Goal: Understand site structure: Understand site structure

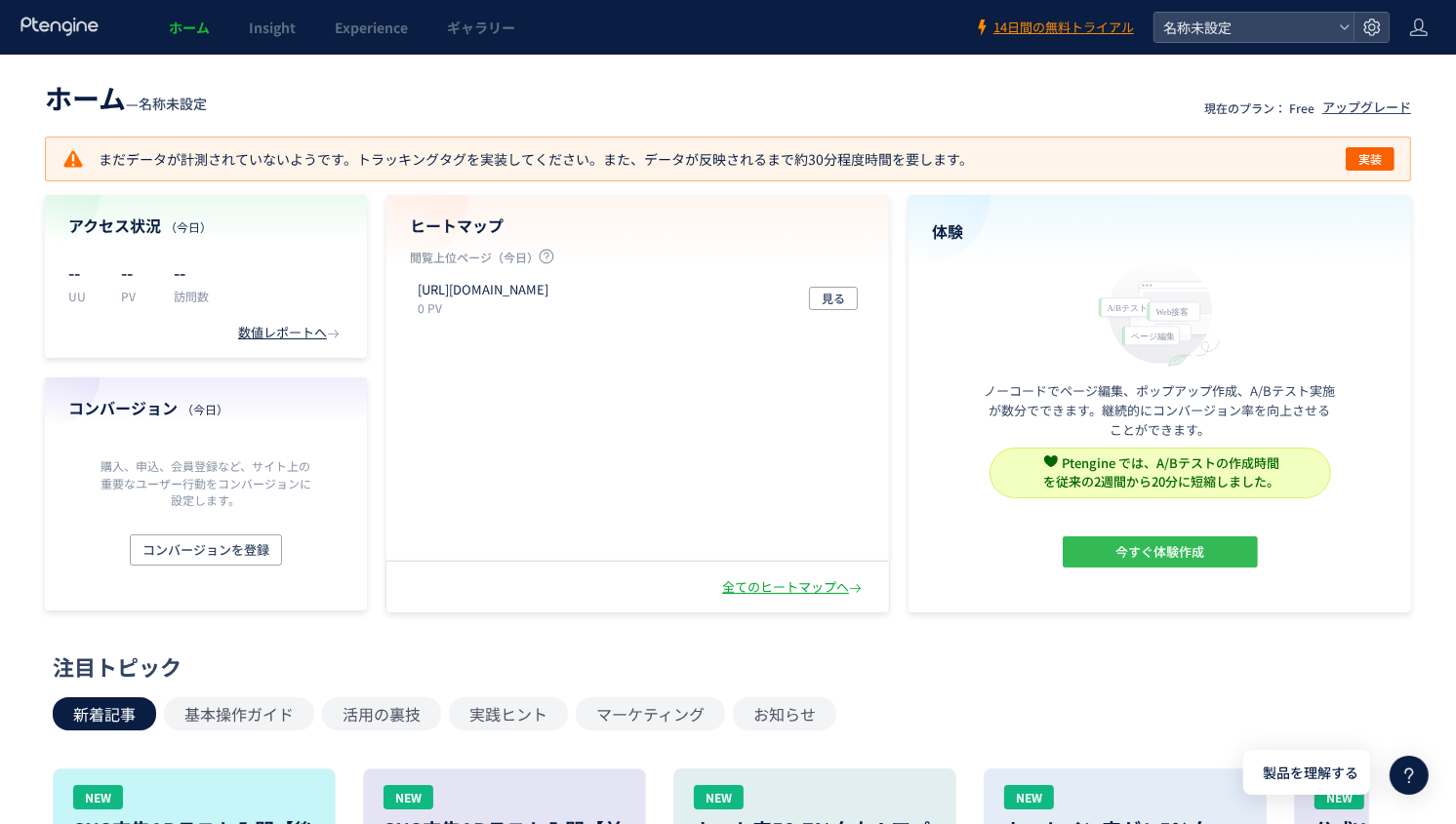
click at [1111, 561] on button "今すぐ体験作成" at bounding box center [1161, 552] width 196 height 31
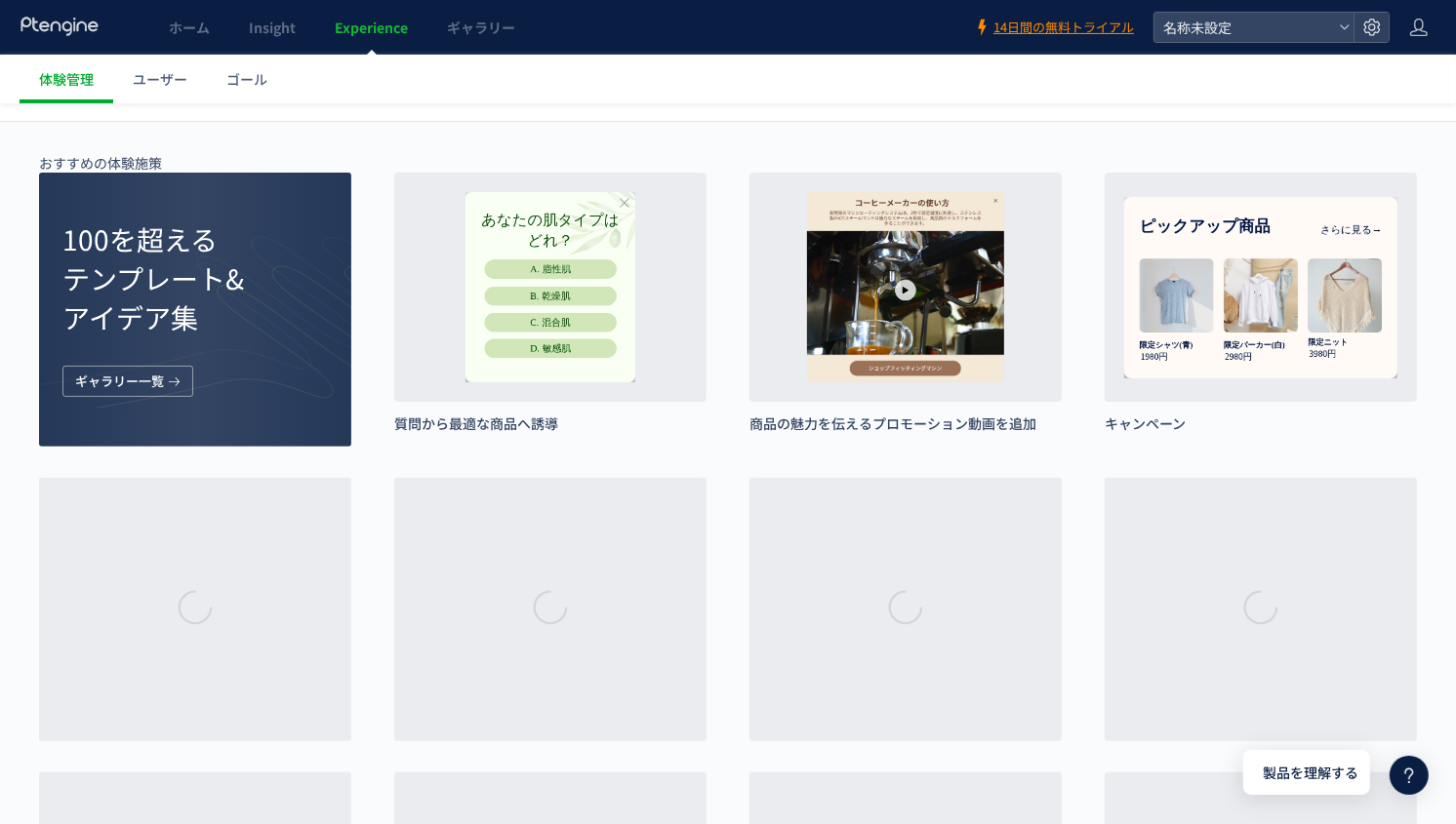
scroll to position [406, 0]
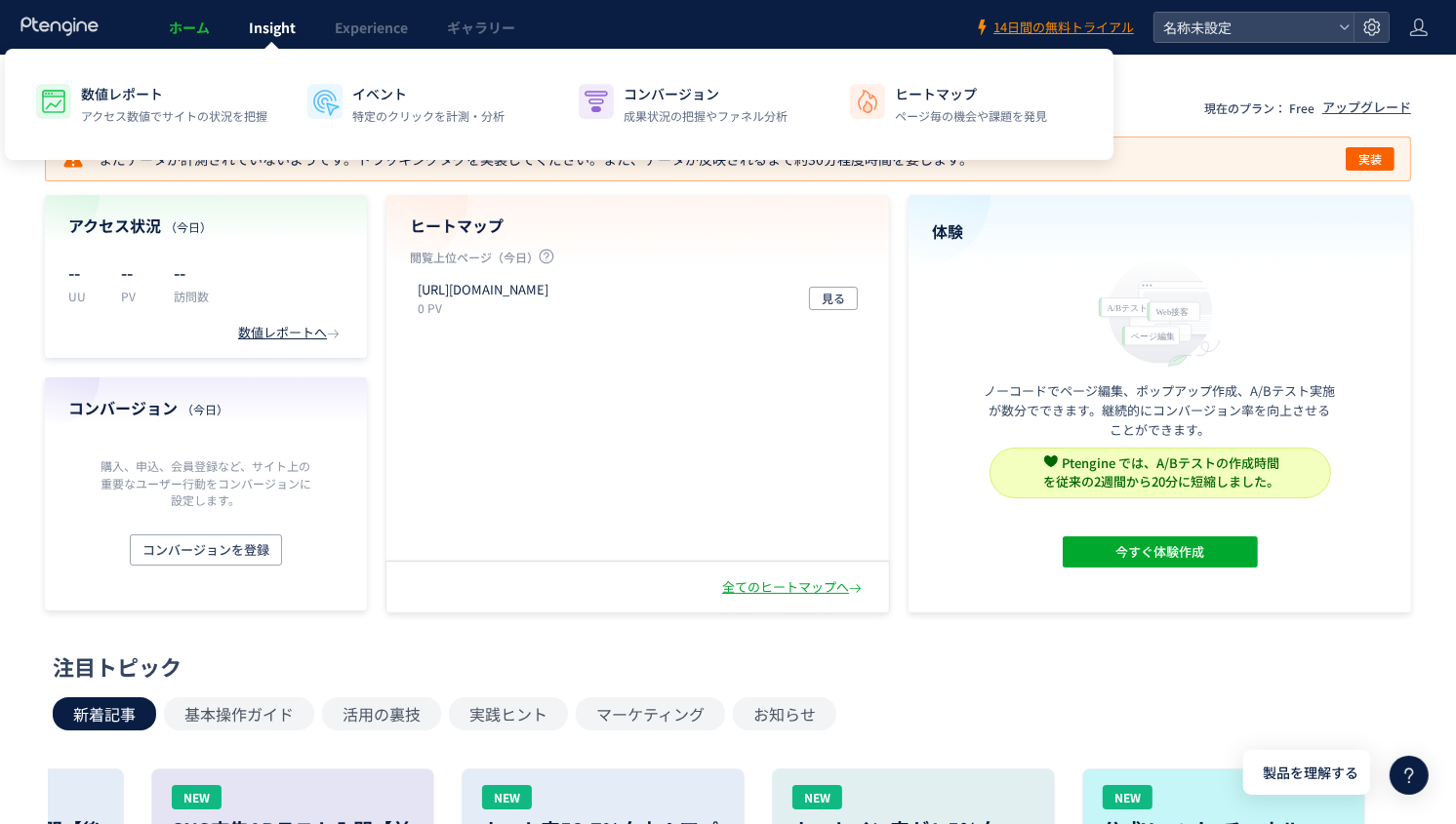
click at [266, 15] on link "Insight" at bounding box center [272, 27] width 86 height 55
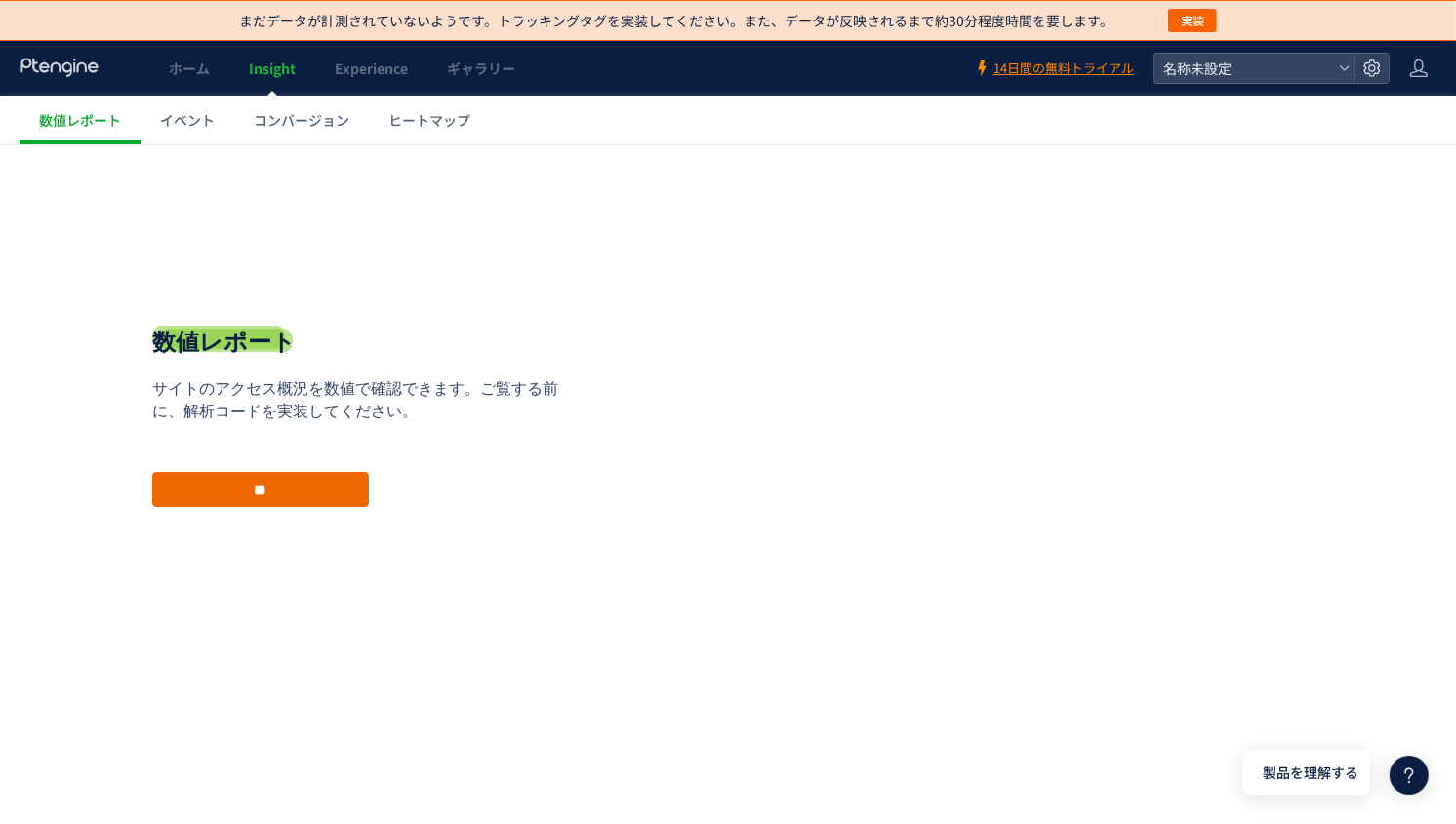
click at [289, 488] on input "**" at bounding box center [260, 488] width 217 height 35
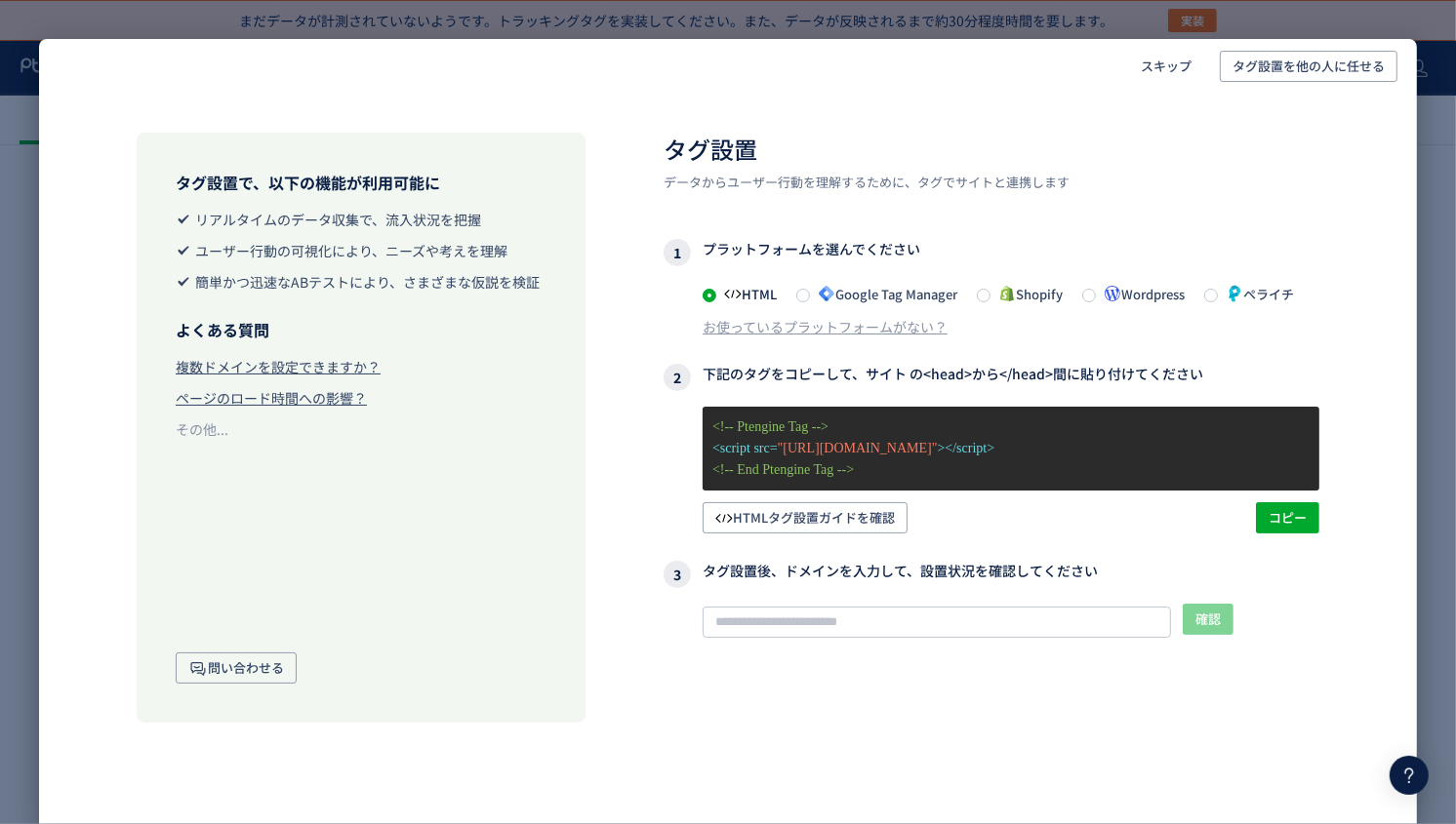
click at [1442, 333] on div "スキップ タグ設置を他の人に任せる タグ設置で、以下の機能が利用可能に リアルタイムのデータ収集で、流入状況を把握 ユーザー行動の可視化により、ニーズや考えを…" at bounding box center [728, 412] width 1456 height 824
click at [201, 435] on div "その他..." at bounding box center [202, 429] width 53 height 20
